Goal: Find contact information: Find contact information

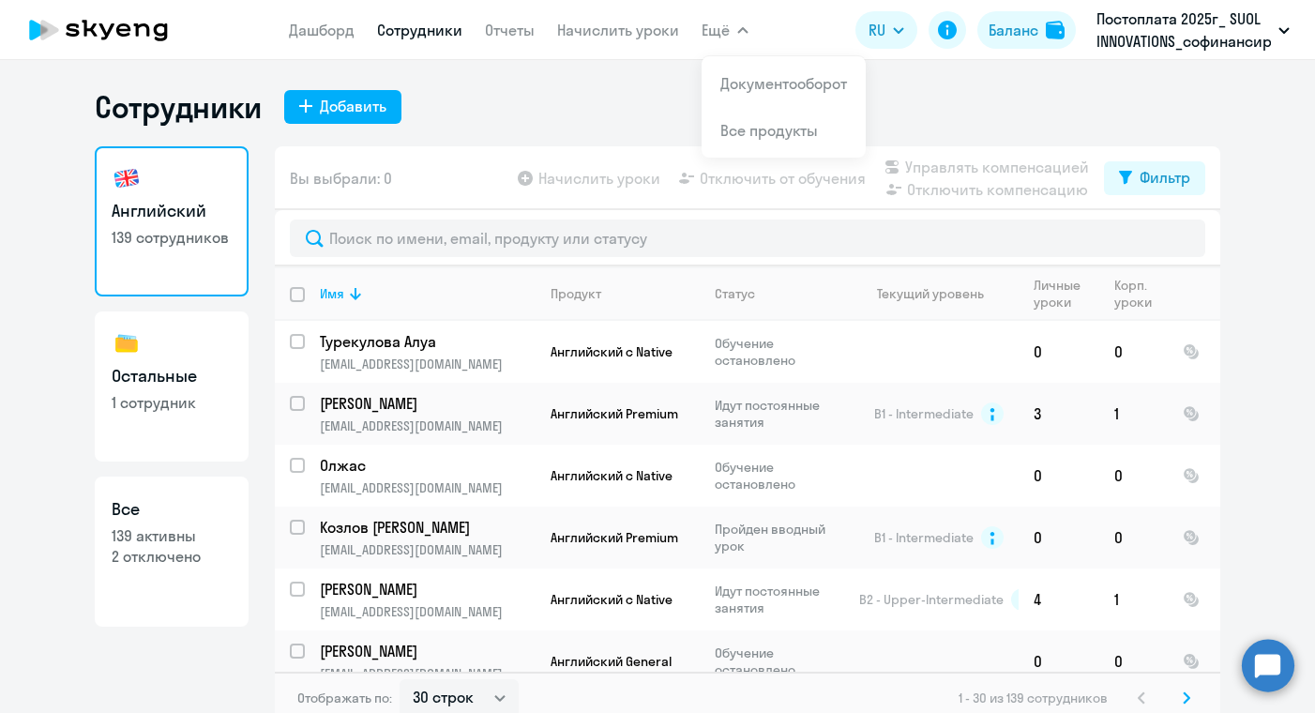
select select "30"
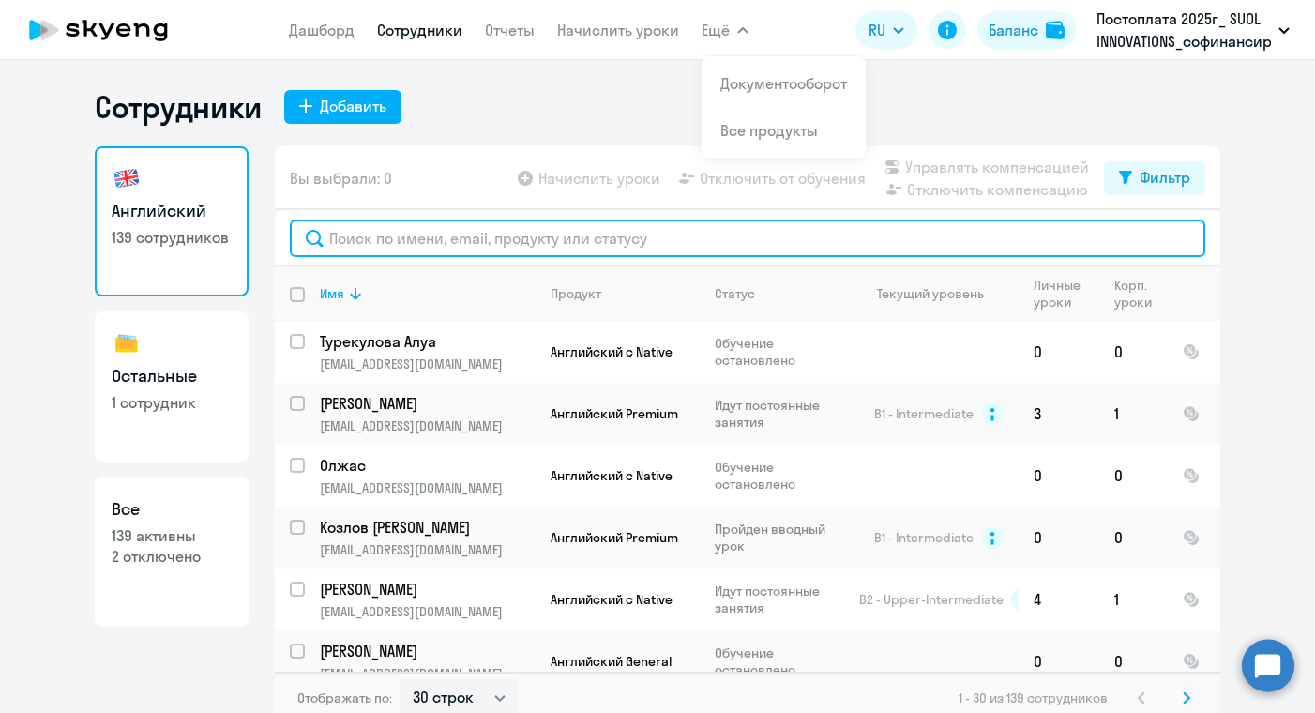
drag, startPoint x: 0, startPoint y: 0, endPoint x: 398, endPoint y: 241, distance: 465.1
click at [398, 241] on input "text" at bounding box center [748, 239] width 916 height 38
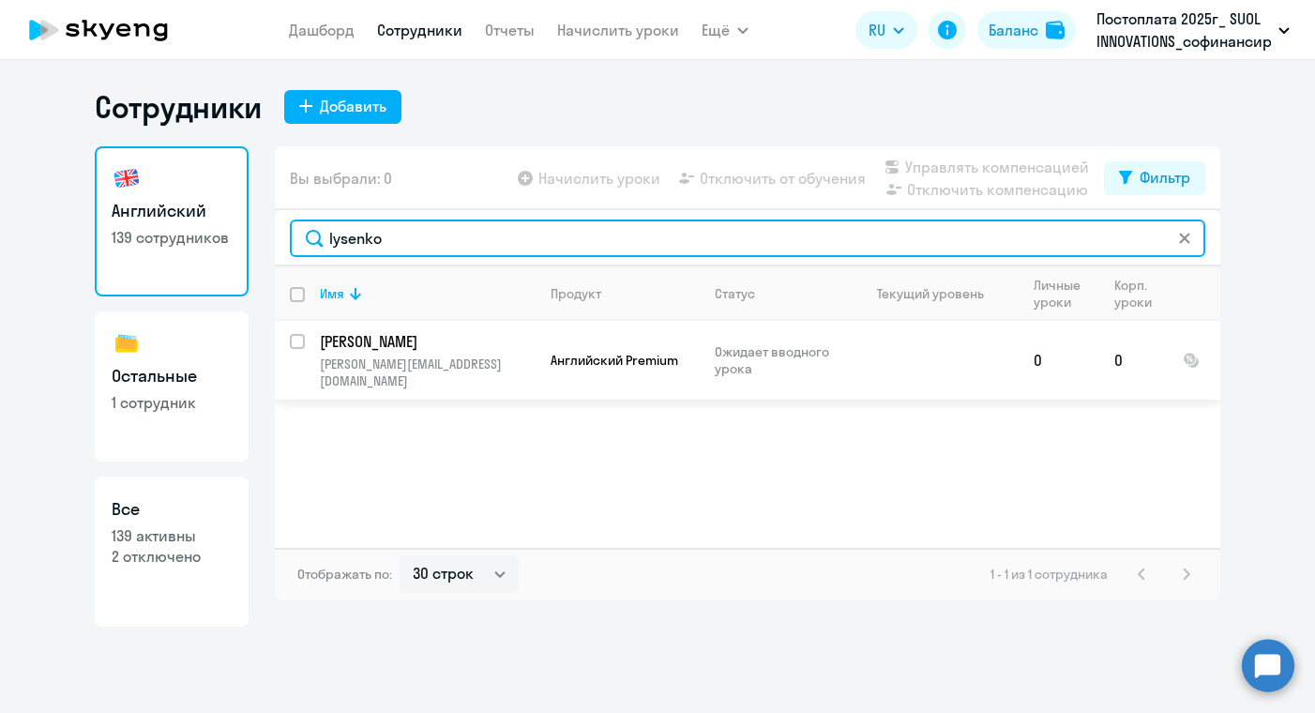
type input "lysenko"
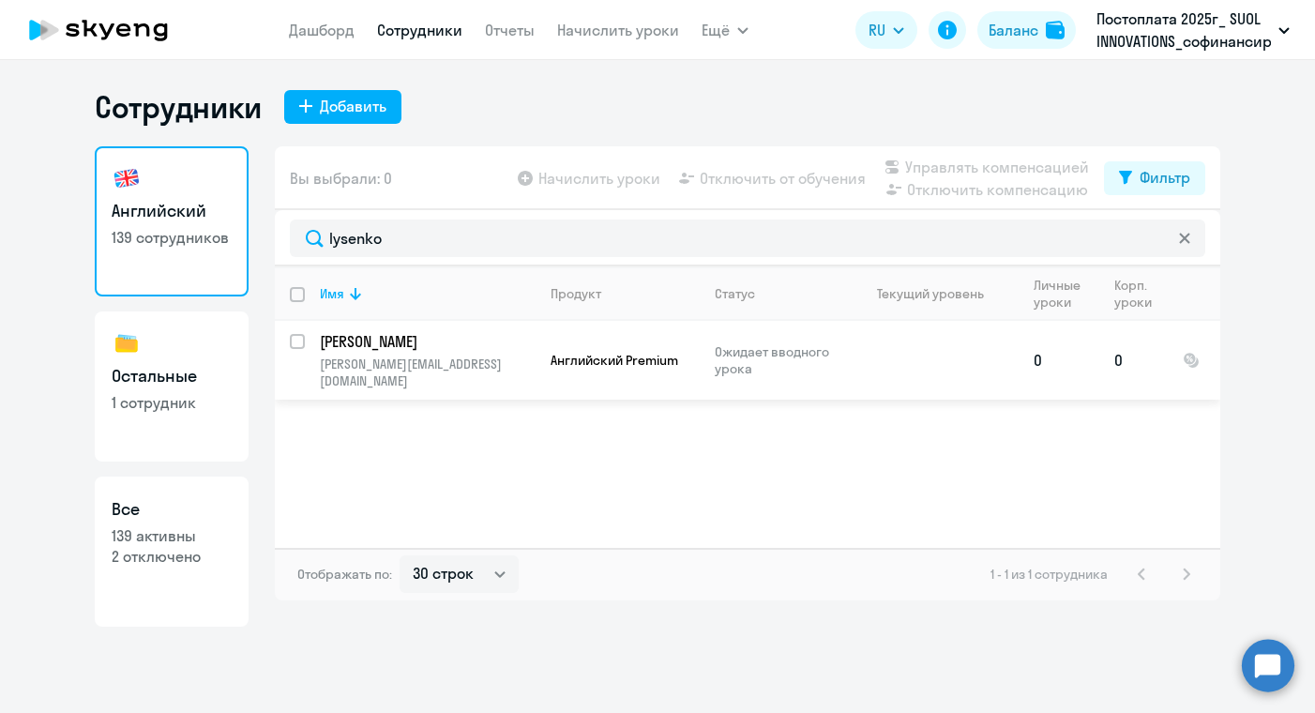
click at [469, 371] on p "[PERSON_NAME][EMAIL_ADDRESS][DOMAIN_NAME]" at bounding box center [427, 373] width 215 height 34
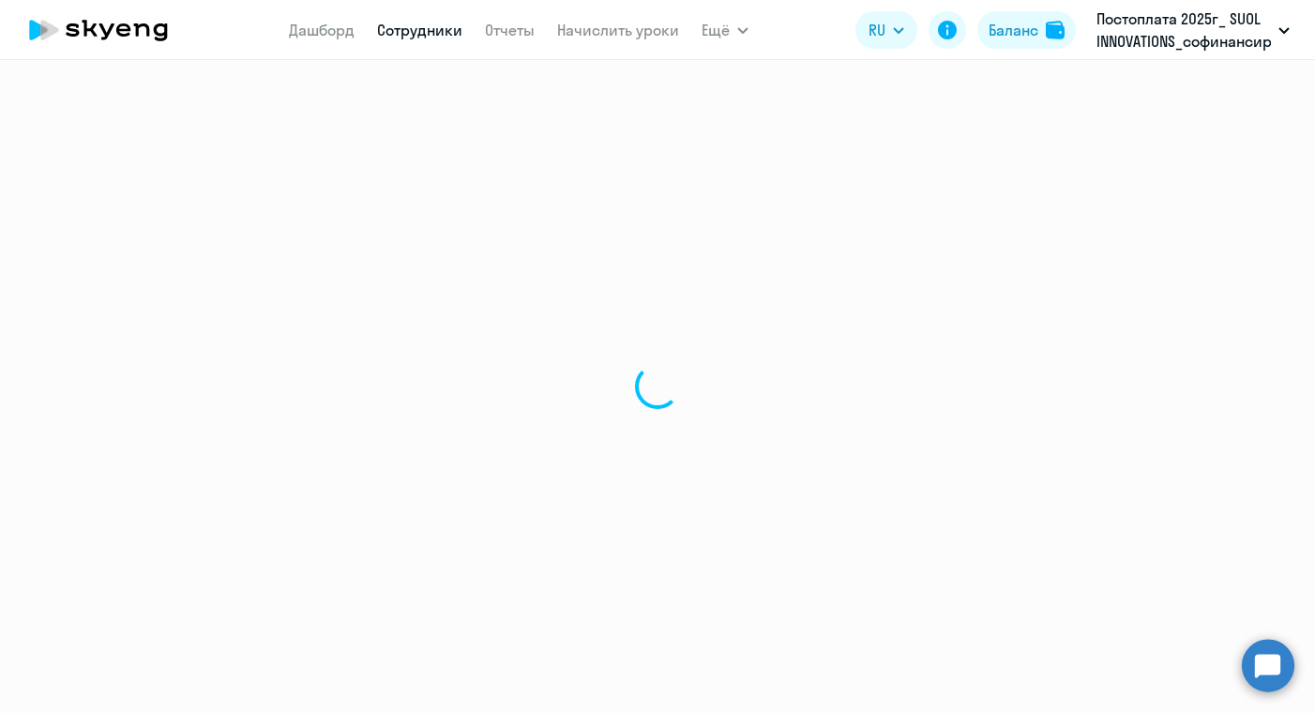
select select "english"
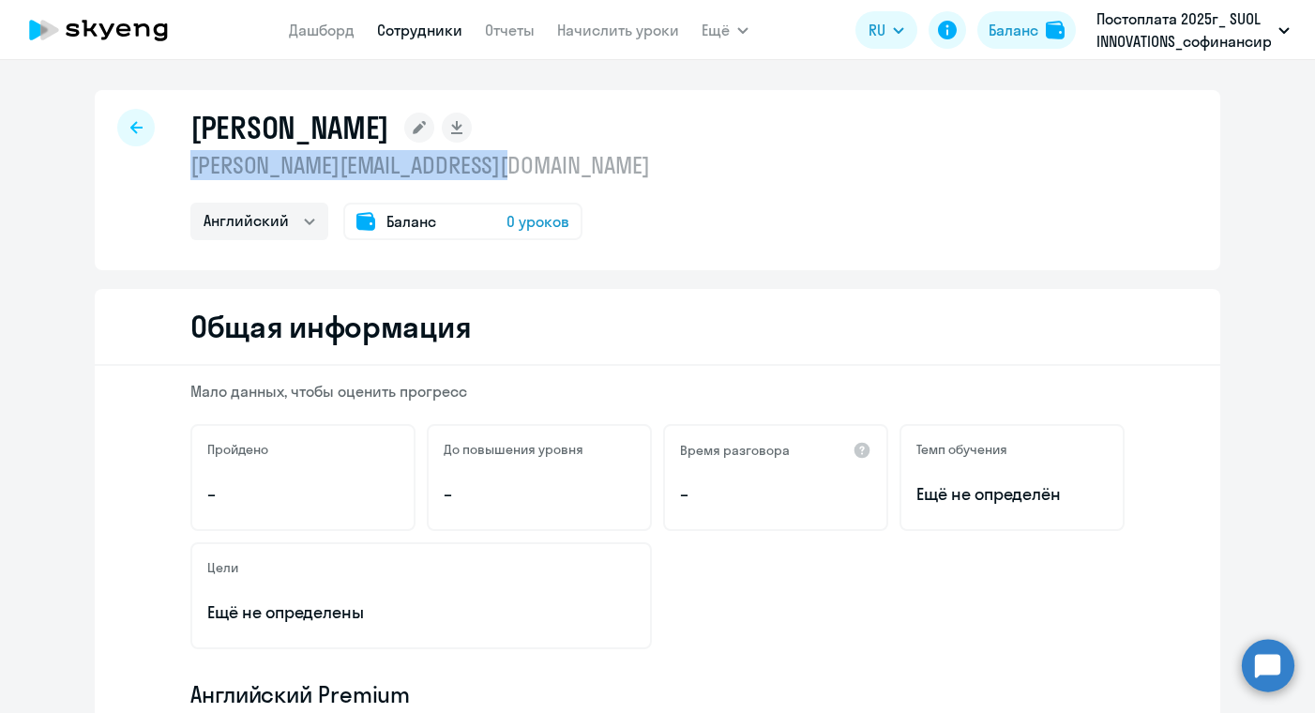
drag, startPoint x: 513, startPoint y: 174, endPoint x: 172, endPoint y: 169, distance: 341.5
click at [172, 169] on div "[PERSON_NAME] [PERSON_NAME][EMAIL_ADDRESS][DOMAIN_NAME] Английский Баланс 0 уро…" at bounding box center [658, 180] width 1126 height 180
copy p "[PERSON_NAME][EMAIL_ADDRESS][DOMAIN_NAME]"
